Goal: Find specific page/section: Find specific page/section

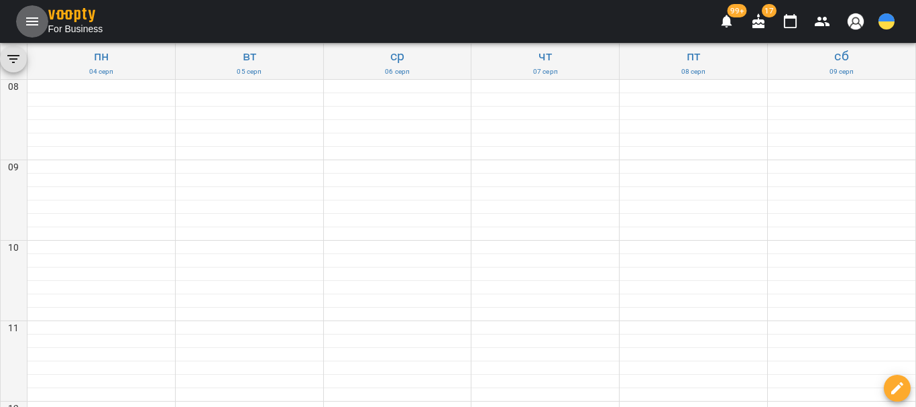
click at [27, 17] on icon "Menu" at bounding box center [32, 21] width 16 height 16
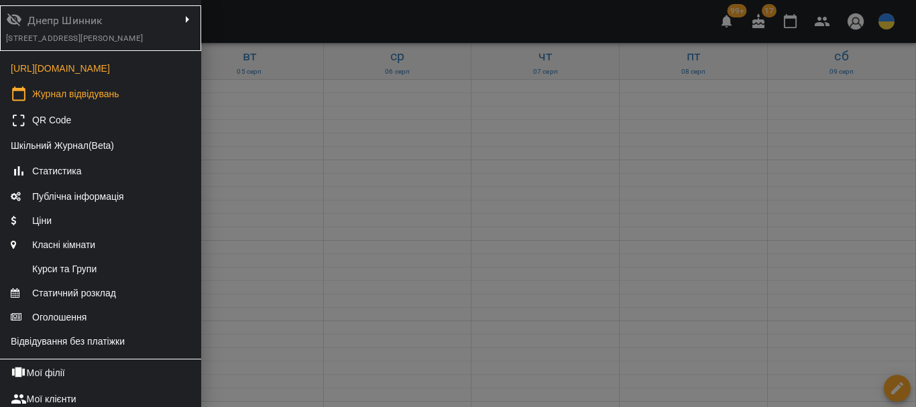
click at [121, 46] on div "[STREET_ADDRESS][PERSON_NAME]" at bounding box center [92, 38] width 173 height 15
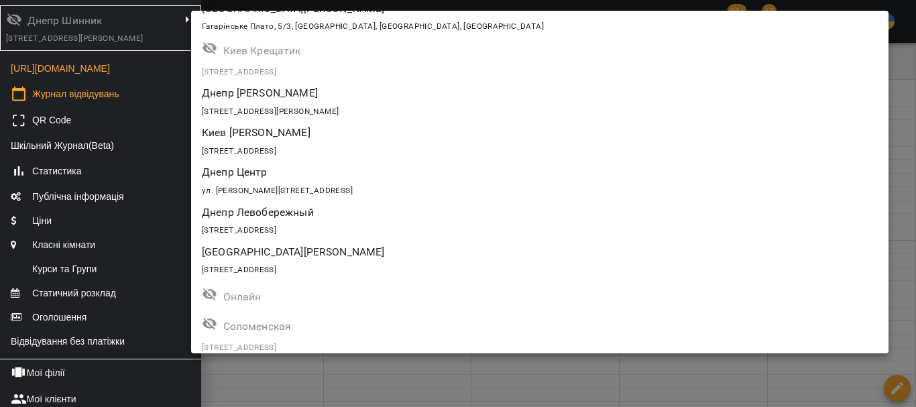
scroll to position [1390, 0]
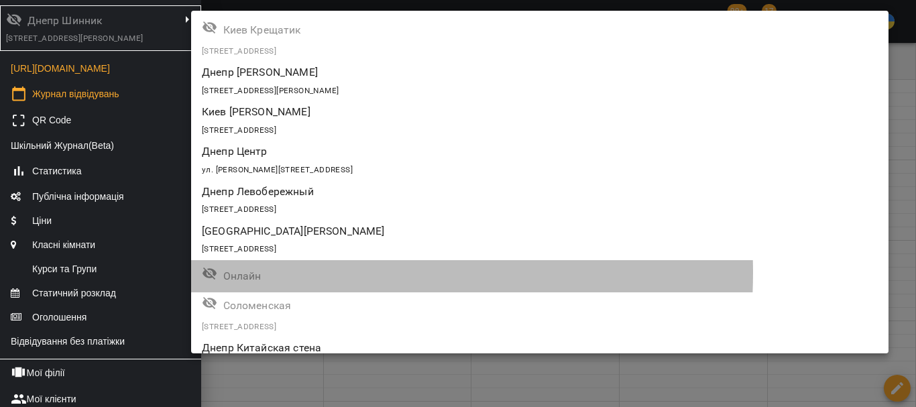
click at [265, 272] on p "Онлайн" at bounding box center [504, 276] width 562 height 16
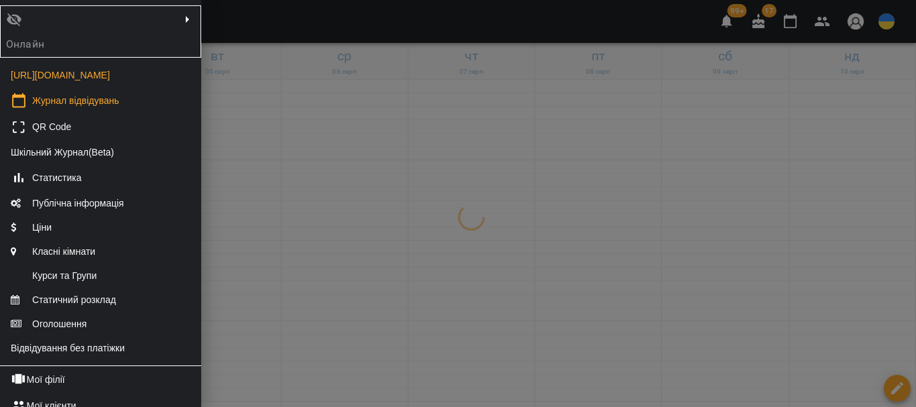
click at [315, 286] on div at bounding box center [458, 203] width 916 height 407
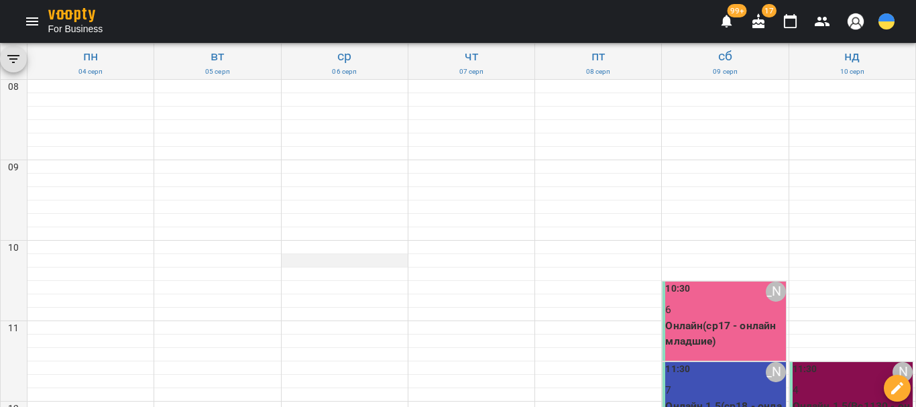
scroll to position [670, 0]
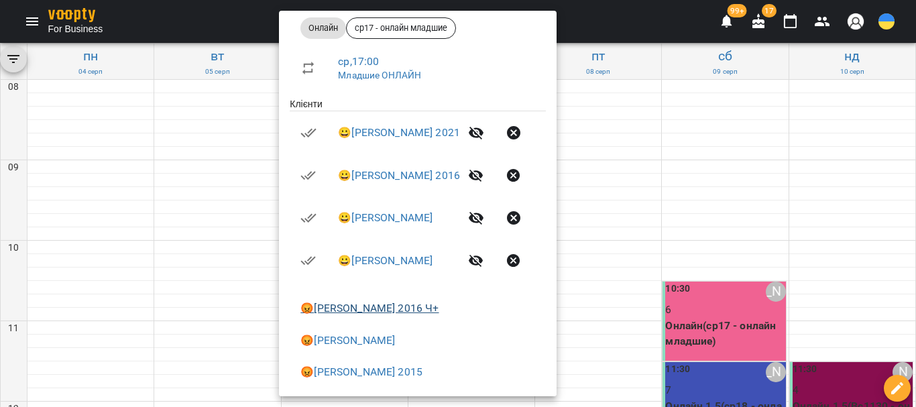
scroll to position [273, 0]
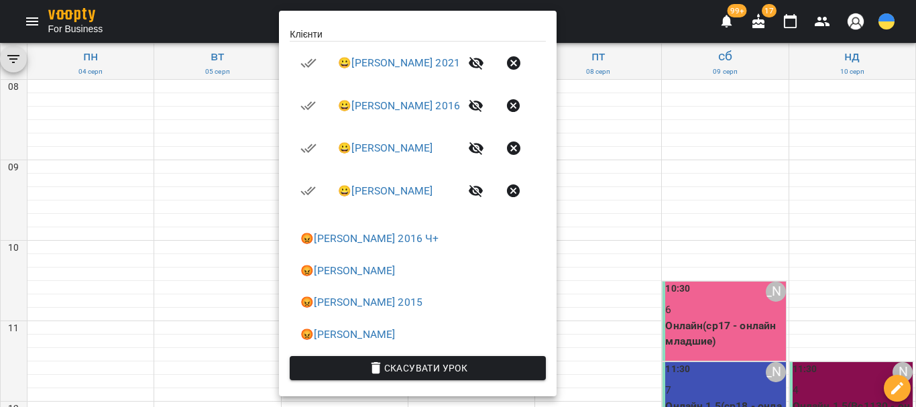
click at [261, 323] on div at bounding box center [458, 203] width 916 height 407
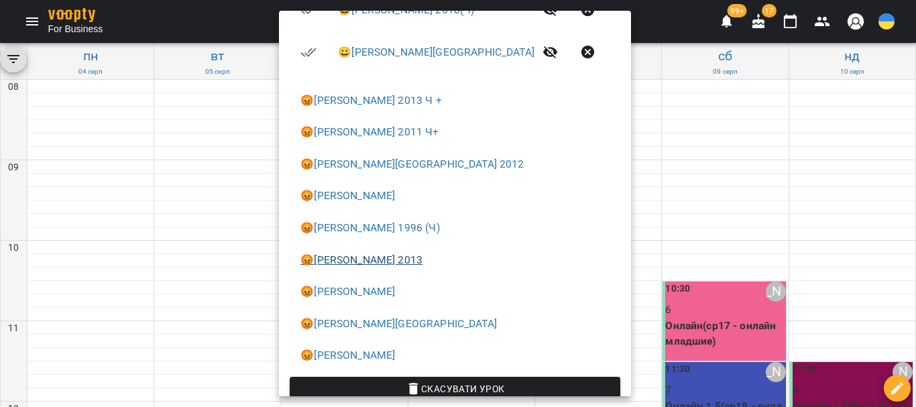
scroll to position [670, 0]
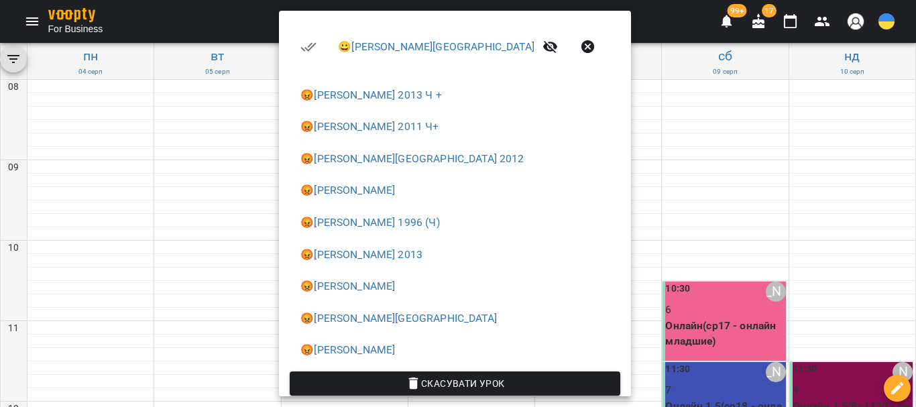
click at [188, 270] on div at bounding box center [458, 203] width 916 height 407
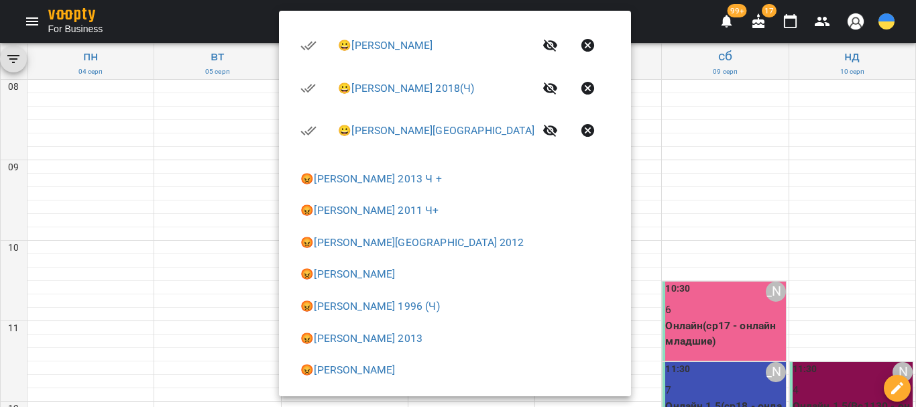
scroll to position [690, 0]
